Goal: Information Seeking & Learning: Learn about a topic

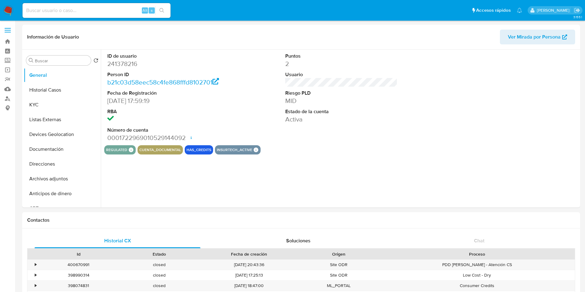
select select "10"
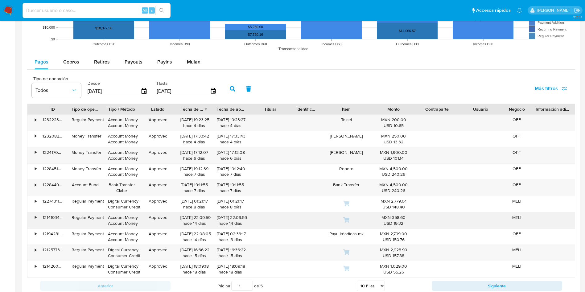
scroll to position [555, 0]
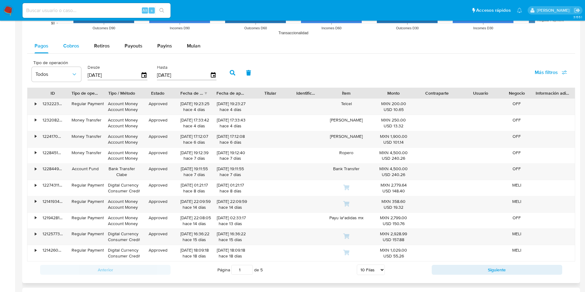
click at [69, 43] on span "Cobros" at bounding box center [71, 45] width 16 height 7
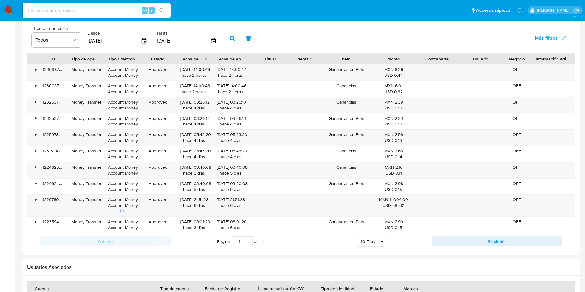
scroll to position [601, 0]
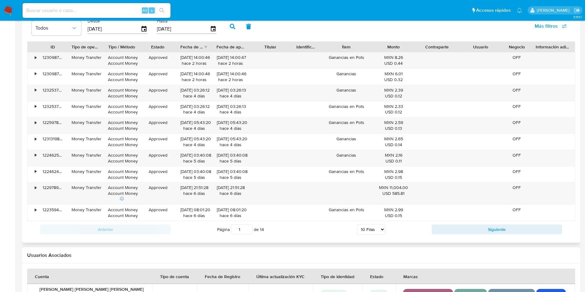
click at [381, 224] on select "5 Filas 10 Filas 20 Filas 25 Filas 50 Filas 100 Filas" at bounding box center [371, 229] width 28 height 10
click at [381, 232] on select "5 Filas 10 Filas 20 Filas 25 Filas 50 Filas 100 Filas" at bounding box center [371, 229] width 28 height 10
select select "100"
click at [357, 224] on select "5 Filas 10 Filas 20 Filas 25 Filas 50 Filas 100 Filas" at bounding box center [371, 229] width 28 height 10
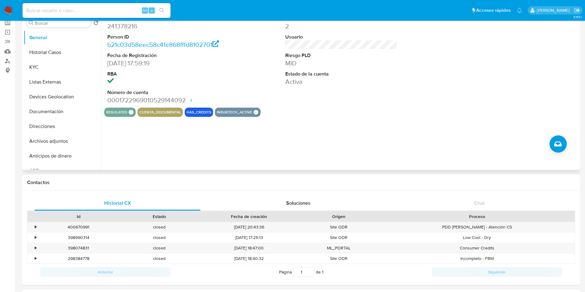
scroll to position [0, 0]
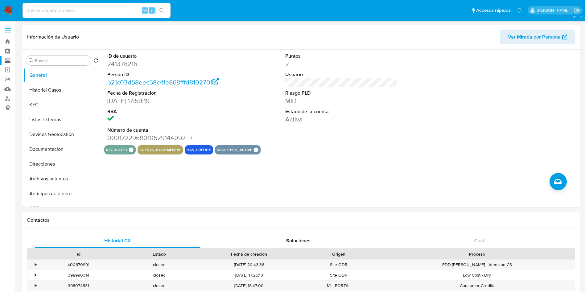
click at [6, 59] on label "Screening" at bounding box center [36, 61] width 73 height 10
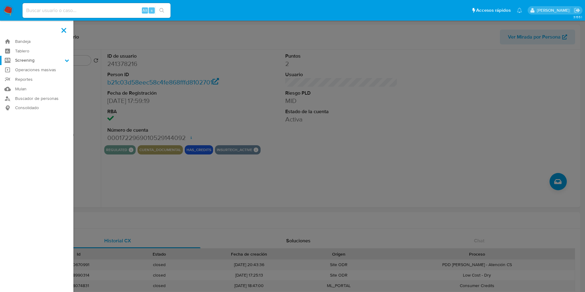
click at [0, 0] on input "Screening" at bounding box center [0, 0] width 0 height 0
click at [33, 85] on link "Herramientas" at bounding box center [36, 85] width 73 height 8
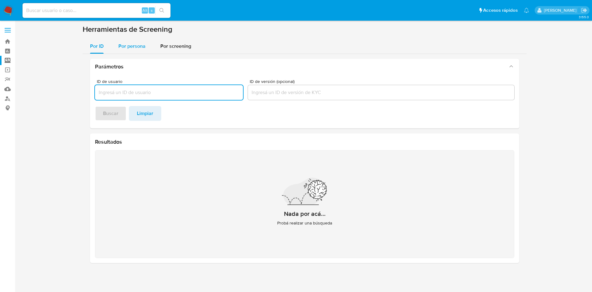
click at [128, 47] on span "Por persona" at bounding box center [131, 46] width 27 height 7
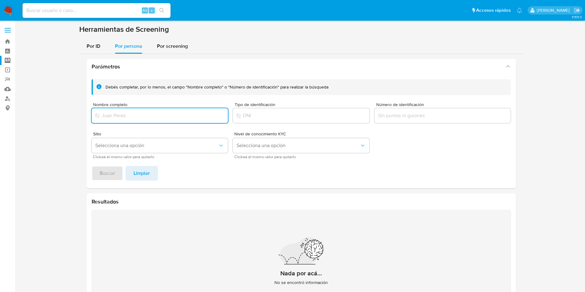
click at [134, 114] on input "Nombre completo" at bounding box center [160, 116] width 137 height 8
type input "[PERSON_NAME]"
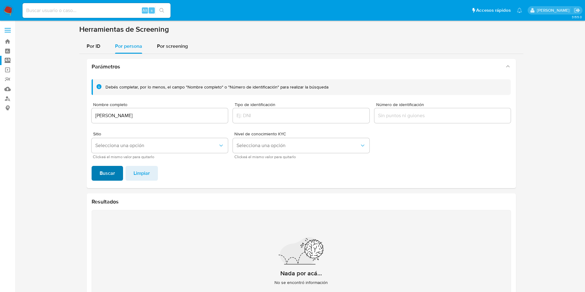
click at [114, 175] on span "Buscar" at bounding box center [107, 174] width 15 height 14
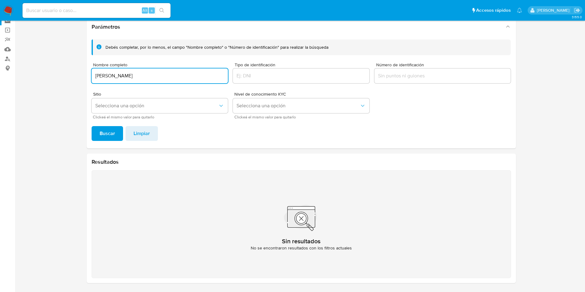
drag, startPoint x: 141, startPoint y: 76, endPoint x: 67, endPoint y: 68, distance: 74.1
click at [67, 70] on section at bounding box center [301, 136] width 558 height 303
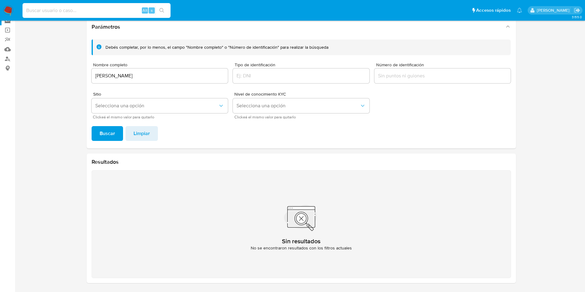
click at [96, 6] on input at bounding box center [97, 10] width 148 height 8
paste input "1478886806"
type input "1478886806"
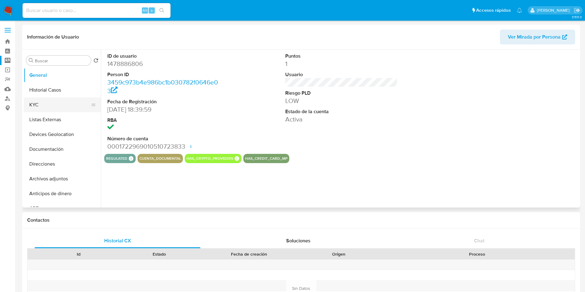
click at [52, 103] on button "KYC" at bounding box center [60, 104] width 72 height 15
select select "10"
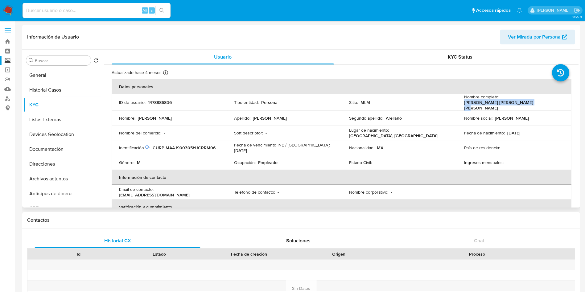
drag, startPoint x: 460, startPoint y: 104, endPoint x: 528, endPoint y: 102, distance: 68.5
click at [528, 102] on td "Nombre completo : [PERSON_NAME] [PERSON_NAME] [PERSON_NAME]" at bounding box center [514, 102] width 115 height 17
copy p "[PERSON_NAME] [PERSON_NAME] [PERSON_NAME]"
click at [55, 77] on button "General" at bounding box center [60, 75] width 72 height 15
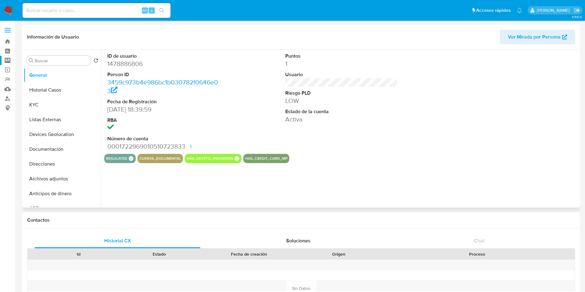
click at [135, 63] on dd "1478886806" at bounding box center [163, 64] width 113 height 9
copy dd "1478886806"
click at [70, 10] on input at bounding box center [97, 10] width 148 height 8
paste input "1478886806"
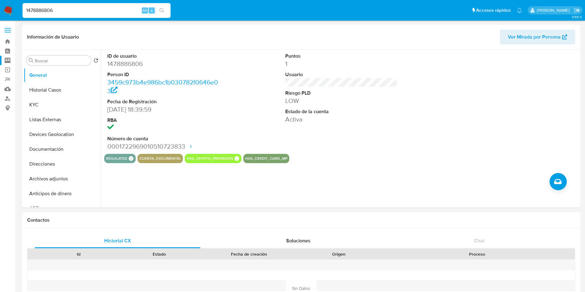
type input "1478886806"
click at [408, 165] on div "ID de usuario 1478886806 Person ID 3459c973b4e986bc1b030782f0646e03 Fecha de Re…" at bounding box center [340, 129] width 478 height 158
click at [56, 87] on button "Historial Casos" at bounding box center [60, 90] width 72 height 15
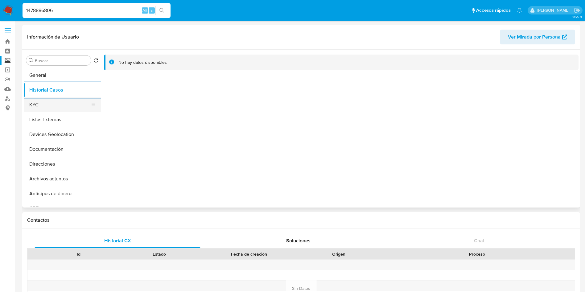
click at [29, 105] on button "KYC" at bounding box center [60, 104] width 72 height 15
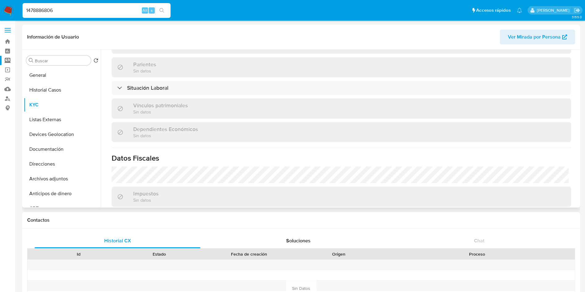
scroll to position [308, 0]
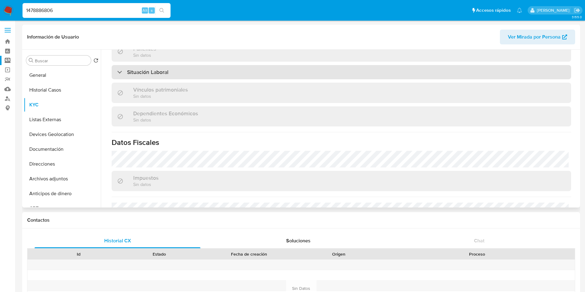
click at [399, 68] on div "Situación Laboral" at bounding box center [341, 72] width 459 height 14
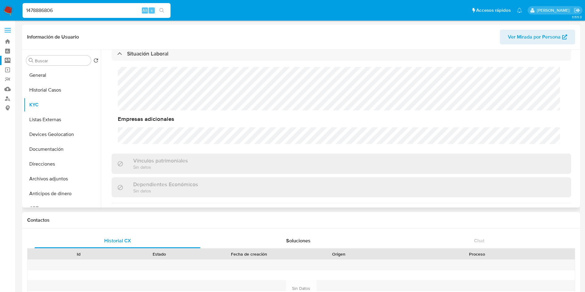
scroll to position [0, 0]
click at [64, 120] on button "Listas Externas" at bounding box center [60, 119] width 72 height 15
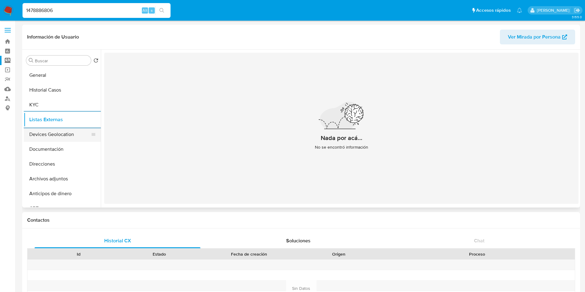
click at [66, 137] on button "Devices Geolocation" at bounding box center [60, 134] width 72 height 15
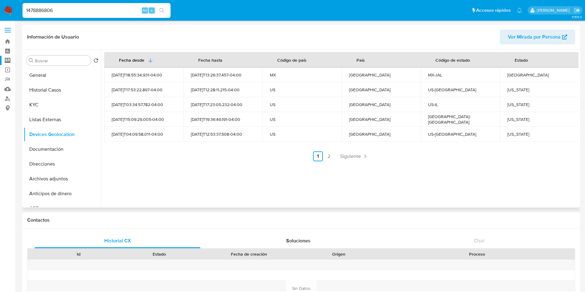
drag, startPoint x: 327, startPoint y: 156, endPoint x: 378, endPoint y: 194, distance: 62.6
click at [327, 156] on link "2" at bounding box center [329, 156] width 10 height 10
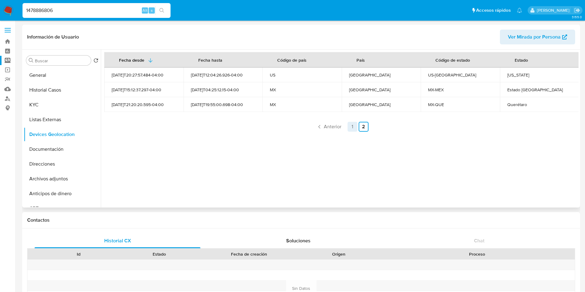
click at [350, 124] on link "1" at bounding box center [352, 127] width 10 height 10
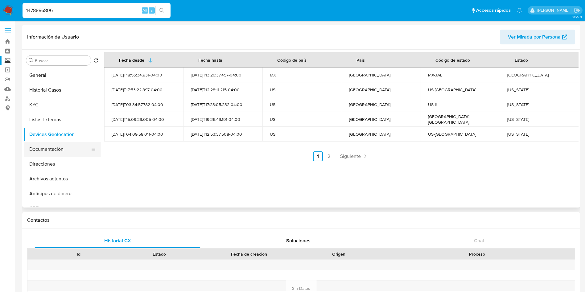
click at [54, 150] on button "Documentación" at bounding box center [60, 149] width 72 height 15
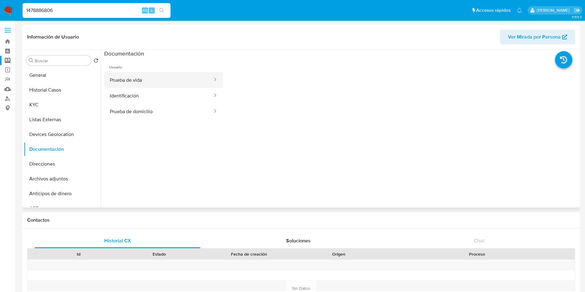
click at [139, 77] on button "Prueba de vida" at bounding box center [158, 80] width 109 height 16
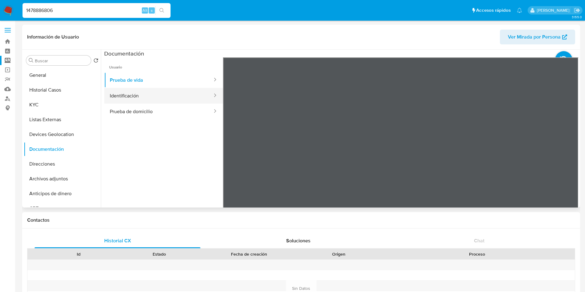
click at [141, 92] on button "Identificación" at bounding box center [158, 96] width 109 height 16
click at [159, 109] on button "Prueba de domicilio" at bounding box center [158, 112] width 109 height 16
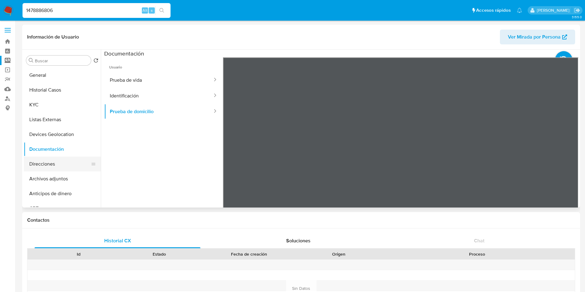
click at [45, 159] on button "Direcciones" at bounding box center [60, 164] width 72 height 15
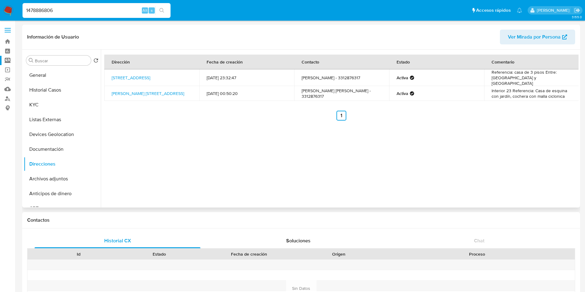
click at [351, 170] on div "Dirección Fecha de creación Contacto Estado Comentario [STREET_ADDRESS] 909 [DA…" at bounding box center [340, 129] width 478 height 158
click at [43, 78] on button "General" at bounding box center [60, 75] width 72 height 15
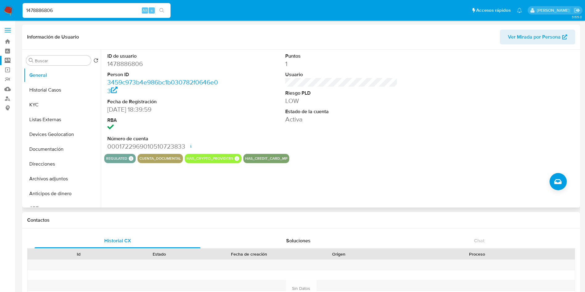
drag, startPoint x: 44, startPoint y: 163, endPoint x: 108, endPoint y: 169, distance: 64.1
click at [44, 163] on button "Direcciones" at bounding box center [62, 164] width 77 height 15
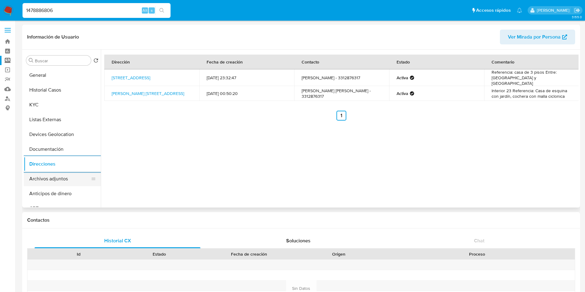
click at [50, 181] on button "Archivos adjuntos" at bounding box center [60, 178] width 72 height 15
